Goal: Complete application form

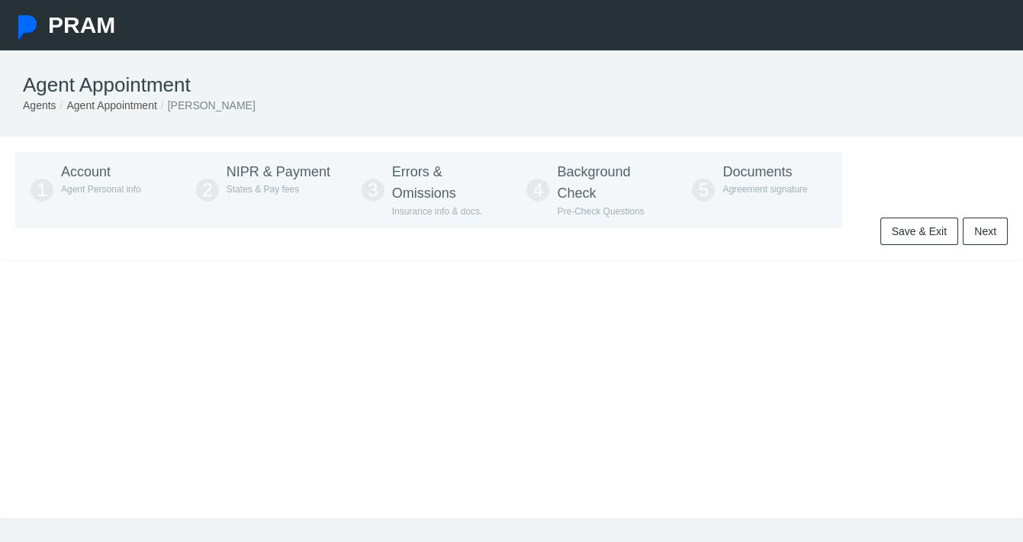
click at [89, 174] on span "Account" at bounding box center [86, 171] width 50 height 15
click at [255, 175] on span "NIPR & Payment" at bounding box center [279, 171] width 104 height 15
click at [425, 192] on span "Errors & Omissions" at bounding box center [424, 182] width 64 height 37
click at [426, 211] on p "Insurance info & docs." at bounding box center [444, 211] width 105 height 14
click at [905, 230] on link "Save & Exit" at bounding box center [920, 230] width 78 height 27
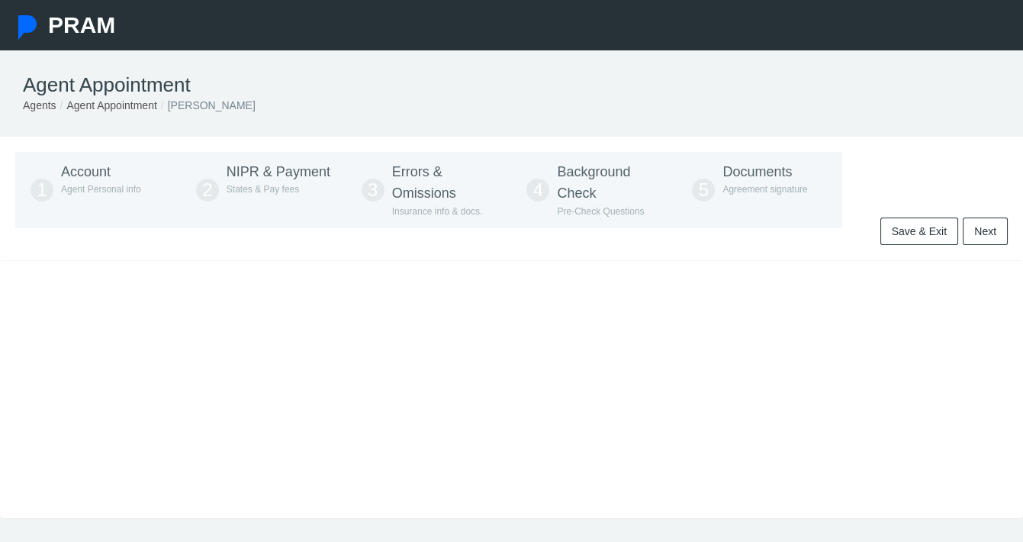
type input "[PHONE_NUMBER]"
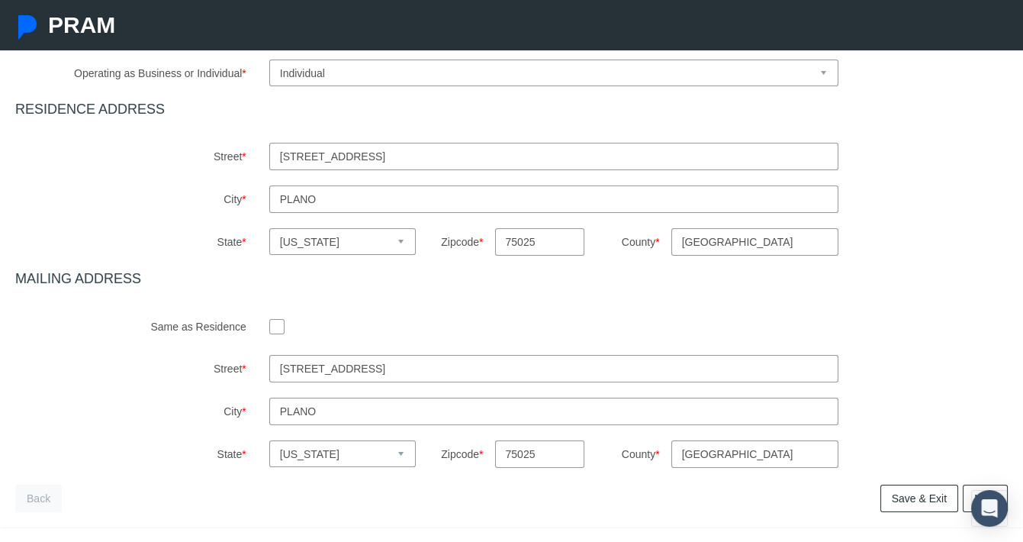
scroll to position [548, 0]
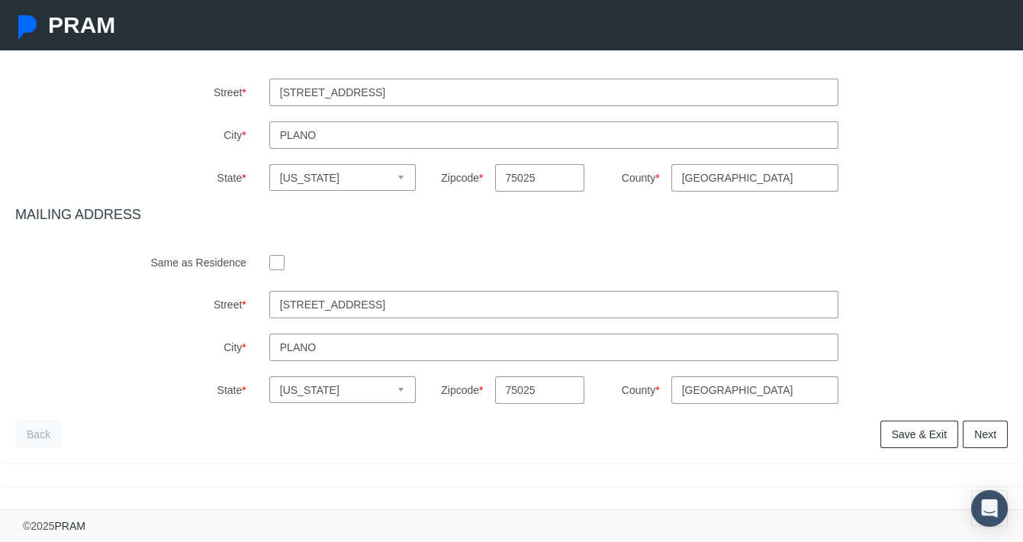
click at [975, 436] on link "Next" at bounding box center [985, 433] width 45 height 27
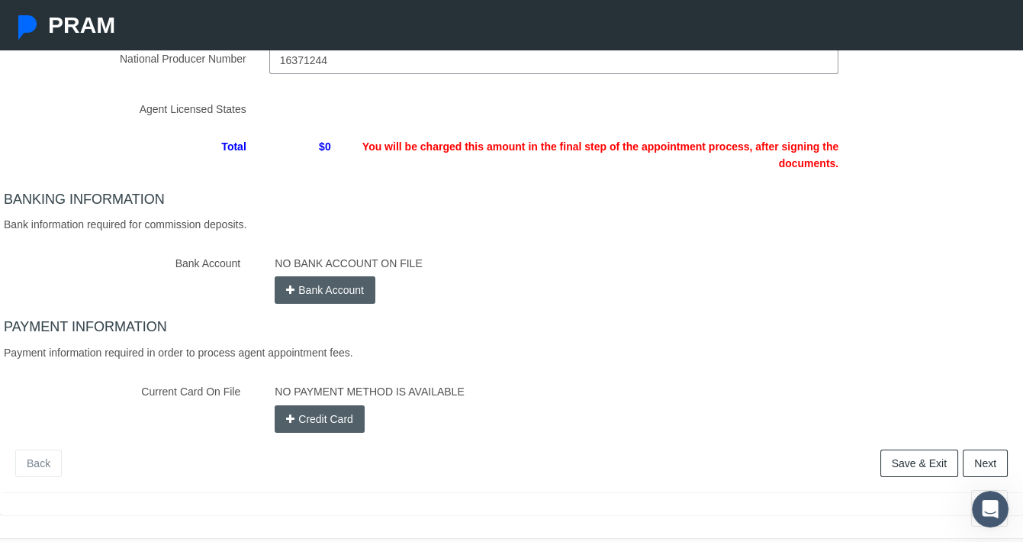
scroll to position [216, 0]
type input "16371244"
click at [289, 291] on div "NO BANK ACCOUNT ON FILE Bank Account" at bounding box center [641, 276] width 756 height 54
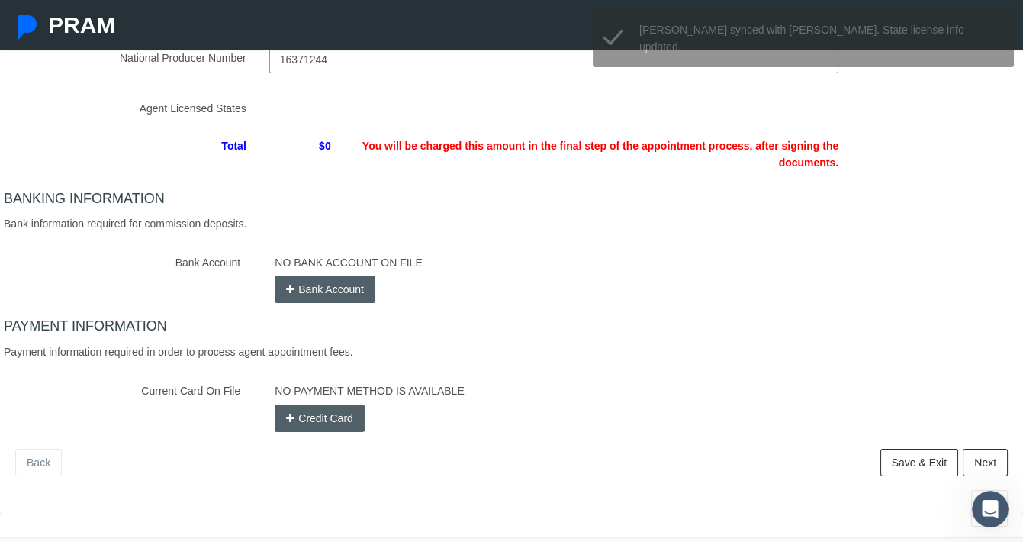
click at [291, 317] on div "National Producer Number NPN # for [PERSON_NAME] 16371244 Completed!" at bounding box center [511, 230] width 993 height 403
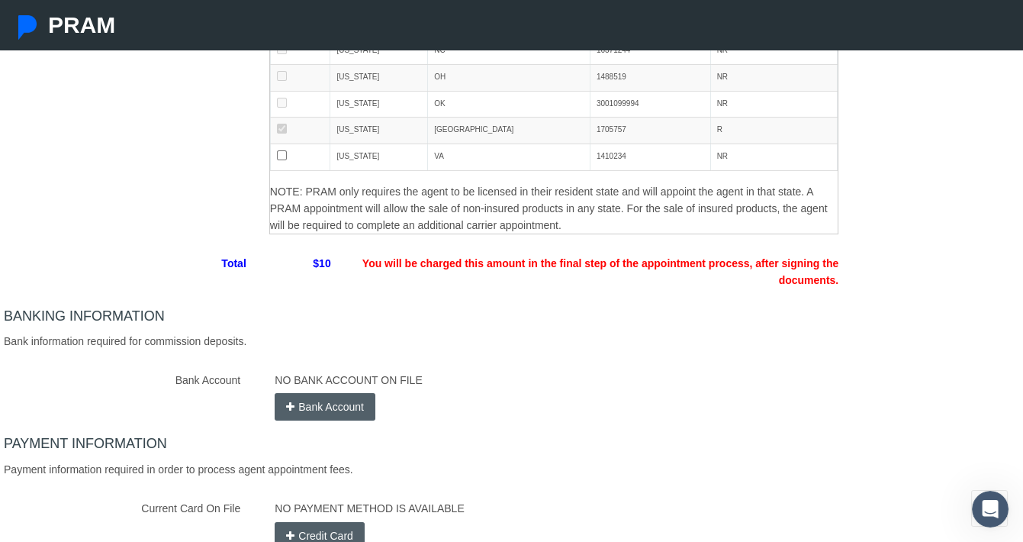
scroll to position [323, 0]
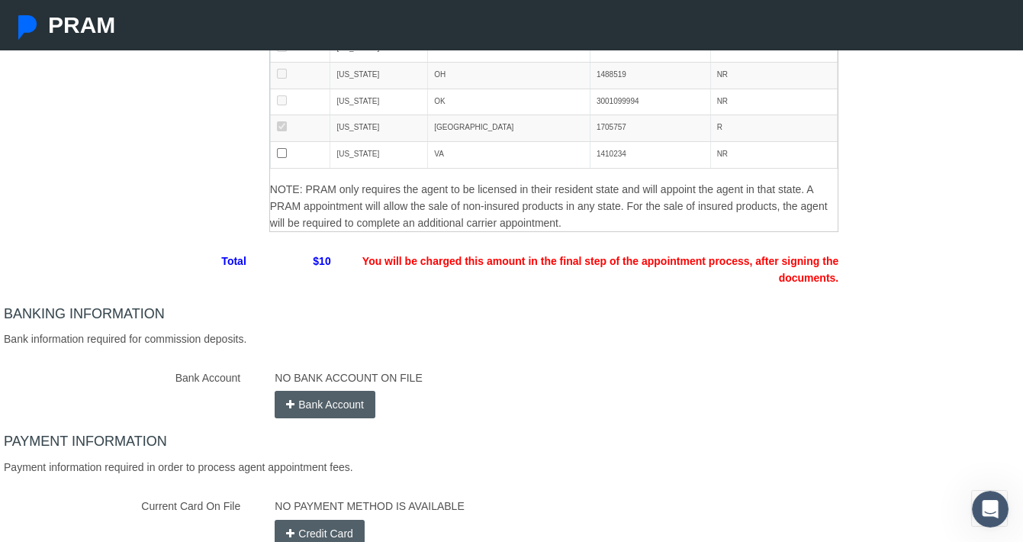
click at [461, 382] on div "NO BANK ACCOUNT ON FILE Bank Account" at bounding box center [641, 391] width 756 height 54
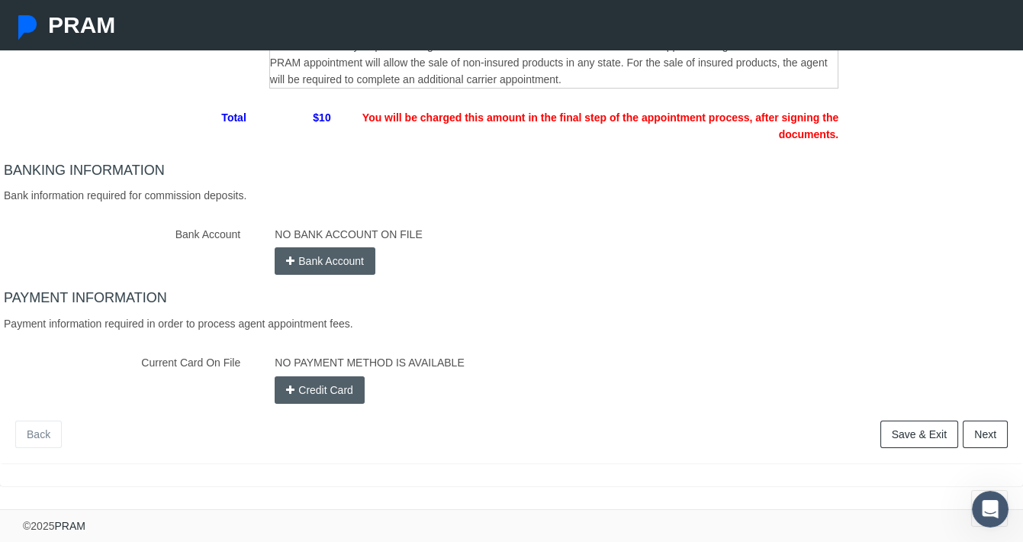
click at [989, 436] on link "Next" at bounding box center [985, 433] width 45 height 27
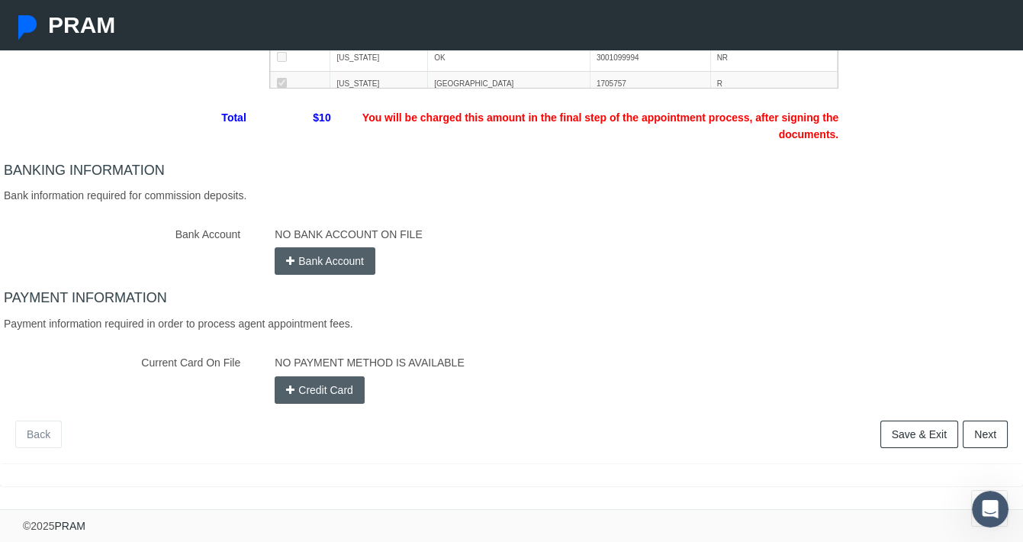
click at [929, 435] on link "Save & Exit" at bounding box center [920, 433] width 78 height 27
click at [45, 427] on link "Back" at bounding box center [38, 433] width 47 height 27
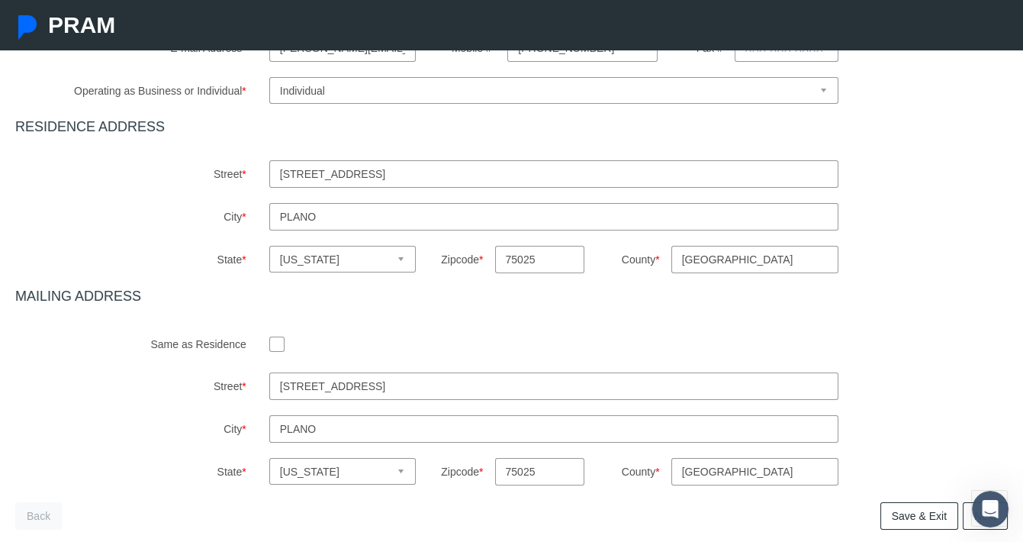
scroll to position [548, 0]
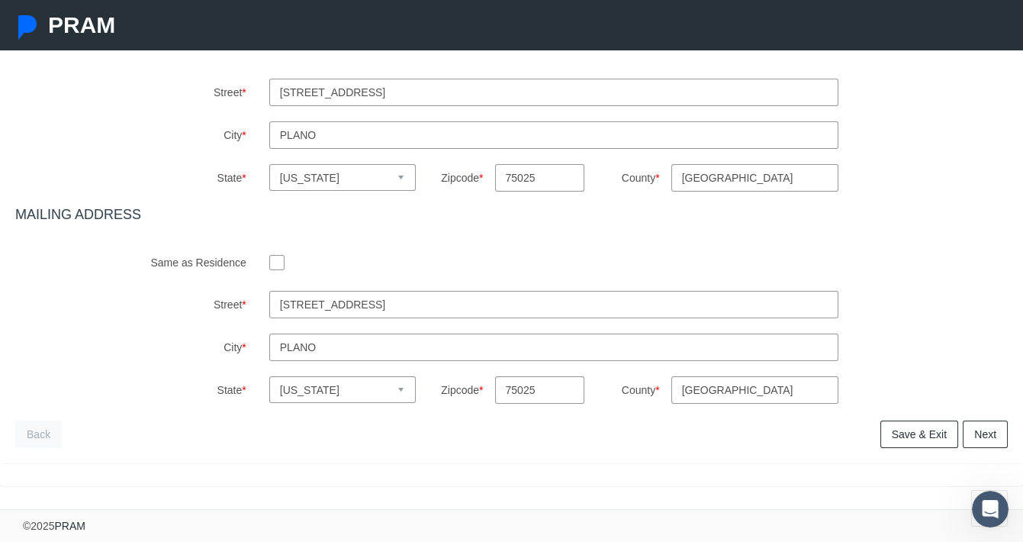
click at [901, 433] on link "Save & Exit" at bounding box center [920, 433] width 78 height 27
